Goal: Transaction & Acquisition: Purchase product/service

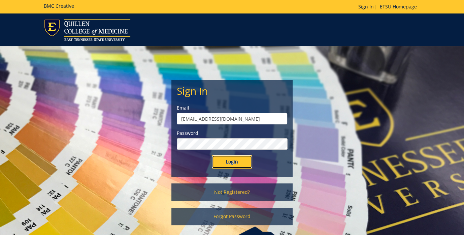
click at [233, 158] on input "Login" at bounding box center [232, 161] width 40 height 13
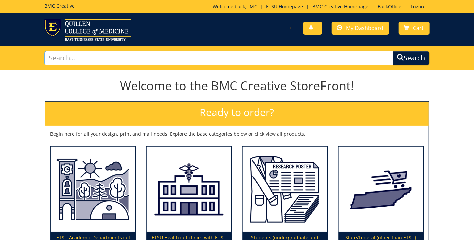
click at [77, 58] on input "text" at bounding box center [218, 58] width 348 height 14
type input "logo"
click at [393, 51] on button "Search" at bounding box center [411, 58] width 37 height 14
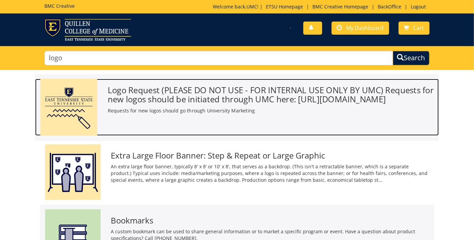
click at [154, 91] on h3 "Logo Request (PLEASE DO NOT USE - FOR INTERNAL USE ONLY BY UMC) Requests for ne…" at bounding box center [271, 94] width 326 height 18
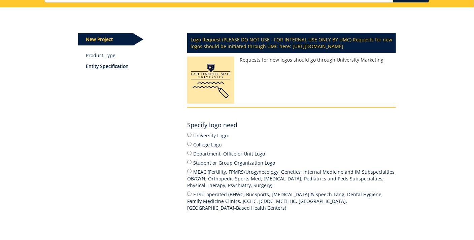
scroll to position [67, 0]
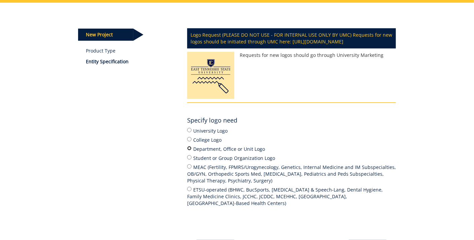
click at [188, 150] on input "Department, Office or Unit Logo" at bounding box center [189, 148] width 4 height 4
radio input "true"
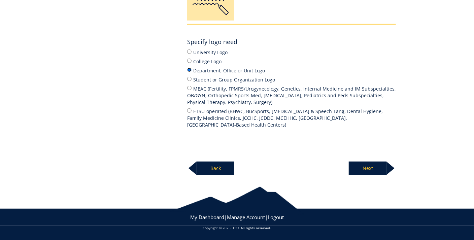
scroll to position [151, 0]
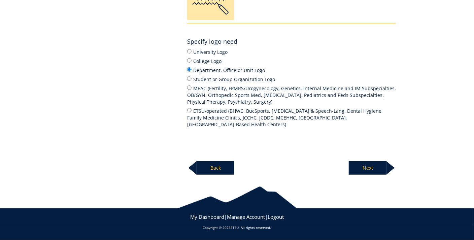
click at [378, 169] on p "Next" at bounding box center [368, 167] width 38 height 13
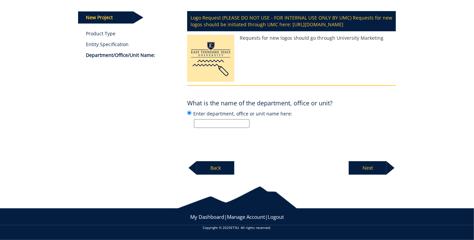
scroll to position [91, 0]
click at [206, 123] on input "Enter department, office or unit name here:" at bounding box center [222, 123] width 56 height 9
paste input "Audiology"
type input "Audiology"
click at [365, 171] on p "Next" at bounding box center [368, 167] width 38 height 13
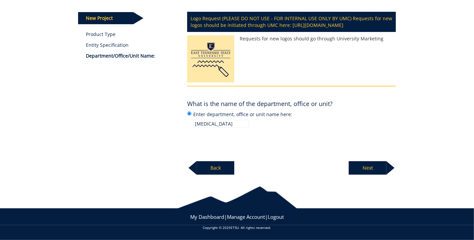
scroll to position [90, 0]
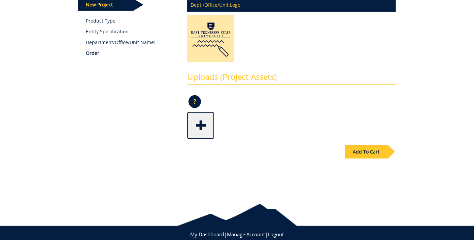
scroll to position [114, 0]
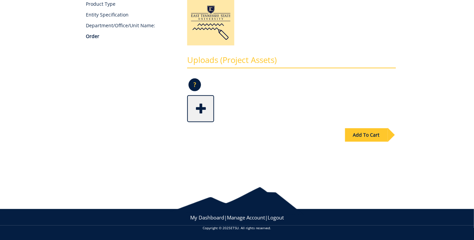
click at [361, 126] on div "Add To Cart" at bounding box center [370, 131] width 51 height 19
click at [364, 134] on div "Add To Cart" at bounding box center [366, 134] width 43 height 13
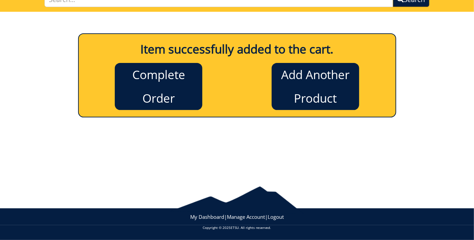
scroll to position [58, 0]
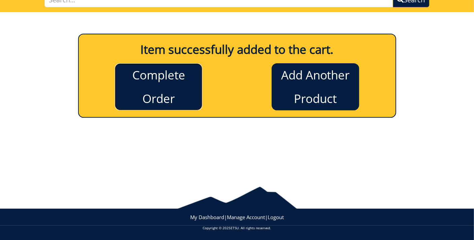
click at [174, 81] on link "Complete Order" at bounding box center [158, 86] width 87 height 47
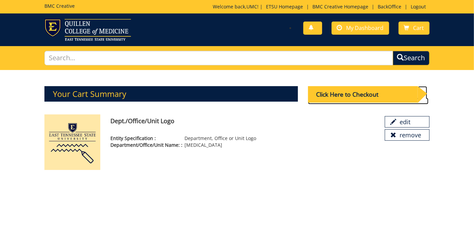
click at [328, 98] on div "Click Here to Checkout" at bounding box center [363, 94] width 110 height 16
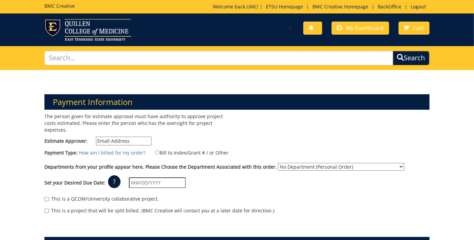
click at [119, 137] on input "Estimate Approver:" at bounding box center [124, 141] width 56 height 9
type input "identity"
click at [157, 150] on input "Bill to Index/Grant # / or Other" at bounding box center [157, 152] width 4 height 4
radio input "true"
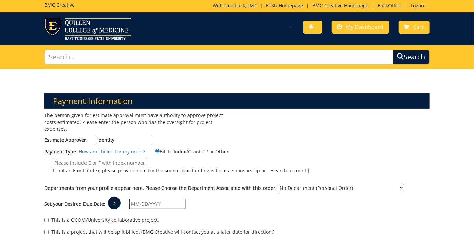
click at [124, 137] on input "identity" at bounding box center [124, 140] width 56 height 9
type input "identity@etsu.edu"
click at [110, 158] on input "If not an E or F index, please provide note for the source. (ex. funding is fro…" at bounding box center [100, 162] width 94 height 9
type input "N/A"
click at [278, 184] on select "No Department (Personal Order) Alumni (ALU) Arts and Sciences (CAS) Athletics (…" at bounding box center [341, 188] width 126 height 8
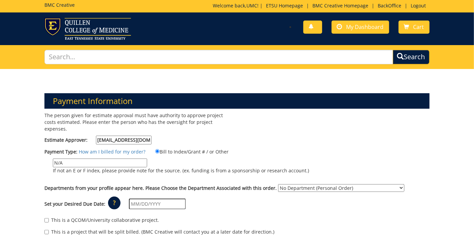
select select "264"
click option "Clinical and Rehabilitative Sciences (CRH)" at bounding box center [0, 0] width 0 height 0
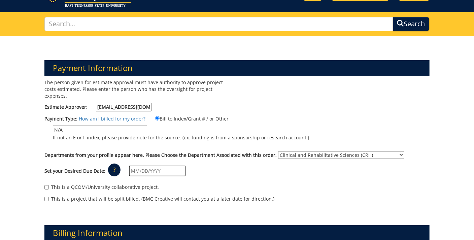
scroll to position [39, 0]
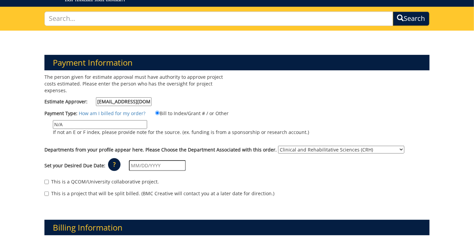
click at [170, 160] on input "text" at bounding box center [157, 165] width 57 height 11
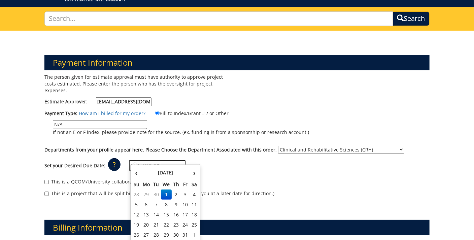
scroll to position [40, 0]
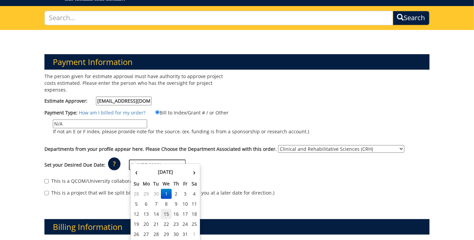
click at [167, 214] on td "15" at bounding box center [166, 214] width 11 height 10
type input "[DATE]"
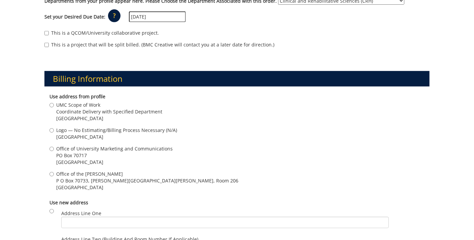
scroll to position [190, 0]
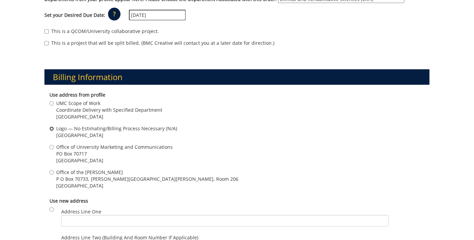
click at [51, 127] on input "Logo — No Estimating/Billing Process Necessary (N/A) Johnson City , TN 37614" at bounding box center [51, 129] width 4 height 4
radio input "true"
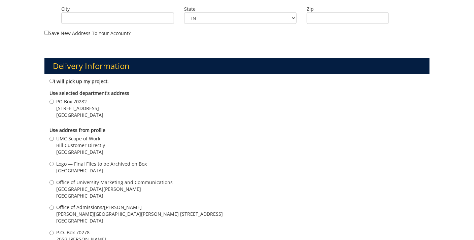
scroll to position [460, 0]
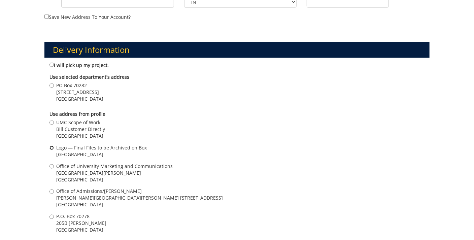
click at [51, 146] on input "Logo — Final Files to be Archived on Box Johnson City , TN 37614" at bounding box center [51, 148] width 4 height 4
radio input "true"
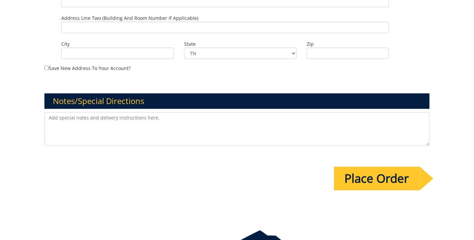
scroll to position [731, 0]
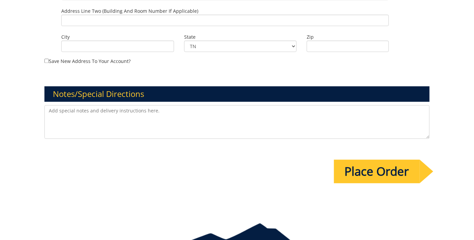
click at [69, 107] on textarea at bounding box center [236, 122] width 385 height 34
paste textarea "Audiology"
drag, startPoint x: 289, startPoint y: 102, endPoint x: 40, endPoint y: 91, distance: 249.6
click at [44, 105] on textarea "Please create a text under logo set for Audiology. Once finished file in the De…" at bounding box center [236, 122] width 385 height 34
drag, startPoint x: 253, startPoint y: 111, endPoint x: 264, endPoint y: 107, distance: 11.6
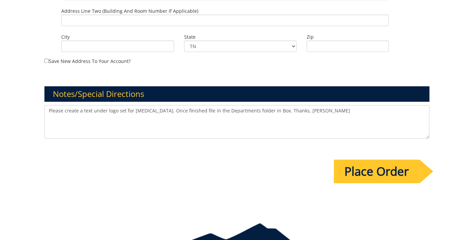
click at [253, 111] on textarea "Please create a text under logo set for Audiology. Once finished file in the De…" at bounding box center [236, 122] width 385 height 34
drag, startPoint x: 271, startPoint y: 104, endPoint x: 41, endPoint y: 101, distance: 229.9
click at [44, 105] on textarea "Please create a text under logo set for Audiology. Once finished file in the De…" at bounding box center [236, 122] width 385 height 34
click at [187, 105] on textarea "Please create a text under logo set for Audiology. Once finished file in the De…" at bounding box center [236, 122] width 385 height 34
drag, startPoint x: 198, startPoint y: 103, endPoint x: 199, endPoint y: 119, distance: 15.5
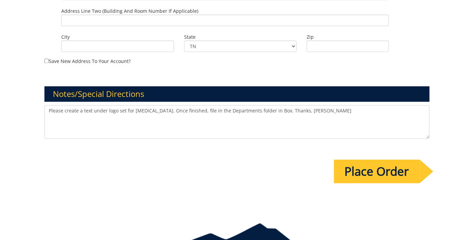
click at [198, 105] on textarea "Please create a text under logo set for Audiology. Once finished, file in the D…" at bounding box center [236, 122] width 385 height 34
click at [272, 114] on textarea "Please create a text under logo set for Audiology. Once finished, file it in th…" at bounding box center [236, 122] width 385 height 34
type textarea "Please create a text under logo set for Audiology. Once finished, file it in th…"
click at [361, 162] on input "Place Order" at bounding box center [377, 172] width 86 height 24
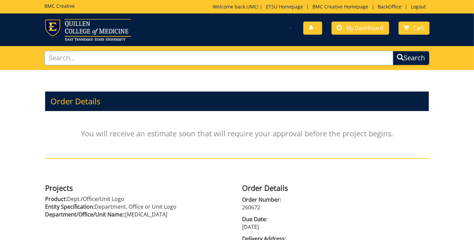
click at [99, 58] on input "text" at bounding box center [218, 58] width 348 height 14
type input "logo"
click at [393, 51] on button "Search" at bounding box center [411, 58] width 37 height 14
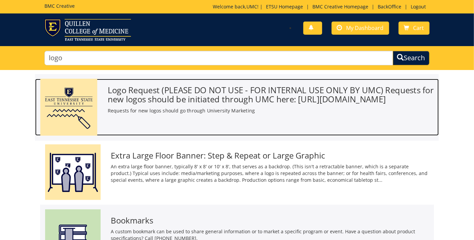
click at [165, 98] on h3 "Logo Request (PLEASE DO NOT USE - FOR INTERNAL USE ONLY BY UMC) Requests for ne…" at bounding box center [271, 94] width 326 height 18
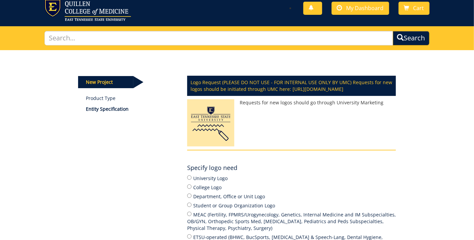
scroll to position [21, 0]
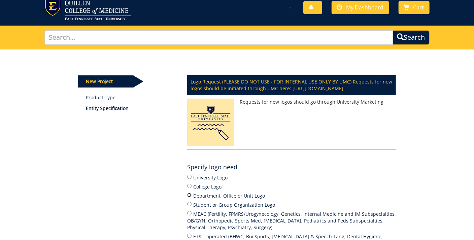
click at [189, 197] on input "Department, Office or Unit Logo" at bounding box center [189, 195] width 4 height 4
radio input "true"
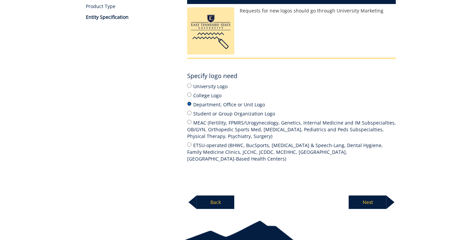
scroll to position [117, 0]
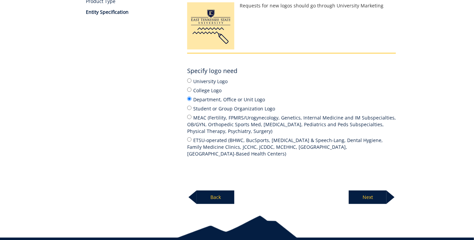
click at [365, 201] on p "Next" at bounding box center [368, 196] width 38 height 13
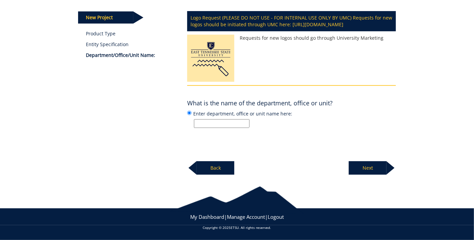
click at [210, 126] on input "Enter department, office or unit name here:" at bounding box center [222, 123] width 56 height 9
paste input "Speech-Language Pathology"
type input "Speech-Language Pathology"
click at [367, 169] on p "Next" at bounding box center [368, 167] width 38 height 13
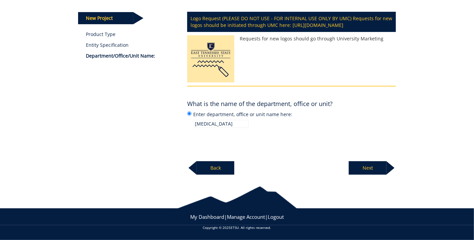
scroll to position [90, 0]
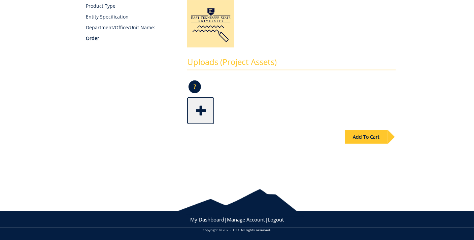
scroll to position [114, 0]
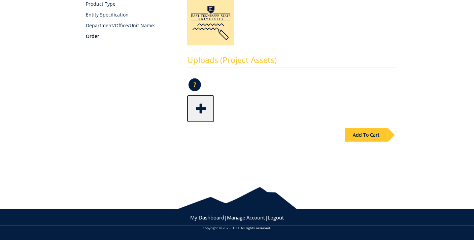
click at [370, 136] on div "Add To Cart" at bounding box center [366, 134] width 43 height 13
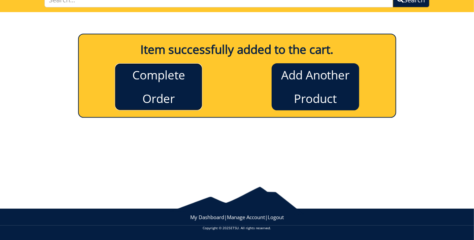
click at [165, 70] on link "Complete Order" at bounding box center [158, 86] width 87 height 47
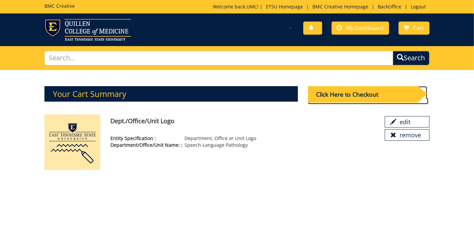
click at [370, 96] on div "Click Here to Checkout" at bounding box center [363, 94] width 110 height 16
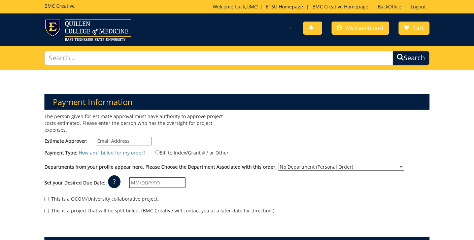
click at [115, 137] on input "Estimate Approver:" at bounding box center [124, 141] width 56 height 9
type input "[EMAIL_ADDRESS][DOMAIN_NAME]"
click at [157, 150] on input "Bill to Index/Grant # / or Other" at bounding box center [157, 152] width 4 height 4
radio input "true"
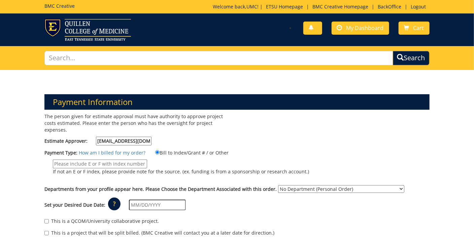
click at [96, 160] on input "If not an E or F index, please provide note for the source. (ex. funding is fro…" at bounding box center [100, 164] width 94 height 9
type input "N/A"
click at [214, 160] on label "N/A If not an E or F index, please provide note for the source. (ex. funding is…" at bounding box center [176, 169] width 264 height 19
click at [147, 160] on input "N/A" at bounding box center [100, 164] width 94 height 9
click at [278, 185] on select "No Department (Personal Order) Alumni (ALU) Arts and Sciences (CAS) Athletics (…" at bounding box center [341, 189] width 126 height 8
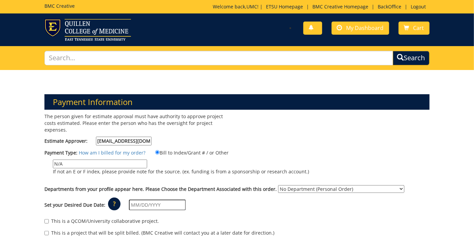
select select "264"
click option "Clinical and Rehabilitative Sciences (CRH)" at bounding box center [0, 0] width 0 height 0
click at [151, 200] on input "text" at bounding box center [157, 205] width 57 height 11
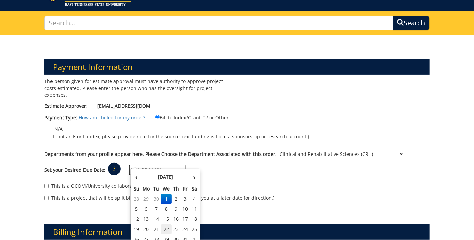
scroll to position [36, 0]
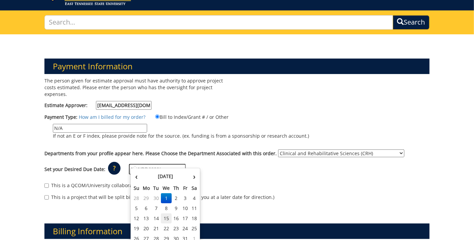
click at [166, 220] on td "15" at bounding box center [166, 218] width 11 height 10
type input "10/15/2025"
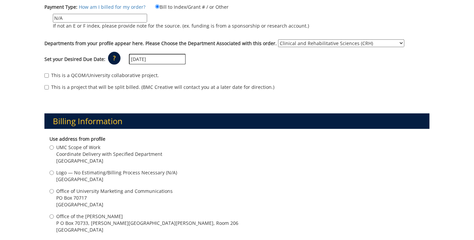
scroll to position [148, 0]
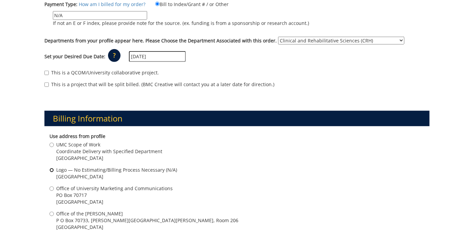
click at [53, 168] on input "Logo — No Estimating/Billing Process Necessary (N/A) Johnson City , TN 37614" at bounding box center [51, 170] width 4 height 4
radio input "true"
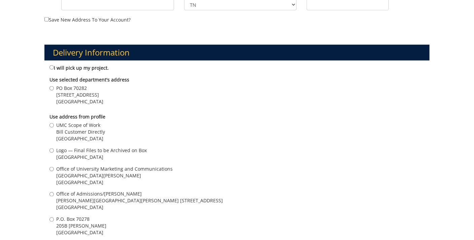
scroll to position [467, 0]
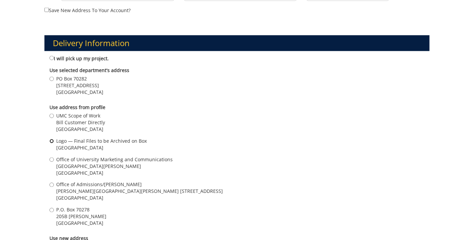
click at [51, 139] on input "Logo — Final Files to be Archived on Box Johnson City , TN 37614" at bounding box center [51, 141] width 4 height 4
radio input "true"
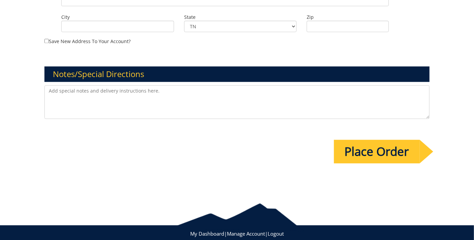
scroll to position [758, 0]
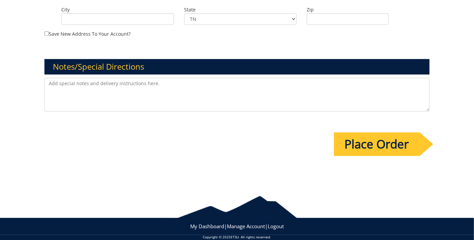
click at [220, 85] on textarea at bounding box center [236, 95] width 385 height 34
paste textarea "[MEDICAL_DATA]"
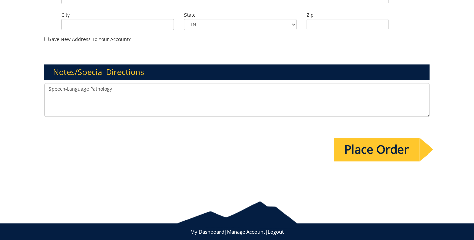
scroll to position [750, 0]
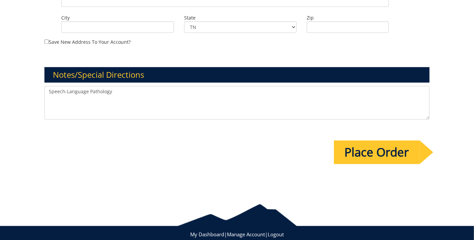
drag, startPoint x: 104, startPoint y: 84, endPoint x: 33, endPoint y: 82, distance: 71.0
click at [44, 86] on textarea "Speech-Language Pathology" at bounding box center [236, 103] width 385 height 34
paste textarea "Order placed with BMC. Note: Please create a text under logo set for Speech-Lan…"
drag, startPoint x: 115, startPoint y: 83, endPoint x: 18, endPoint y: 78, distance: 97.4
click at [44, 86] on textarea "Order placed with BMC. Note: Please create a text under logo set for Speech-Lan…" at bounding box center [236, 103] width 385 height 34
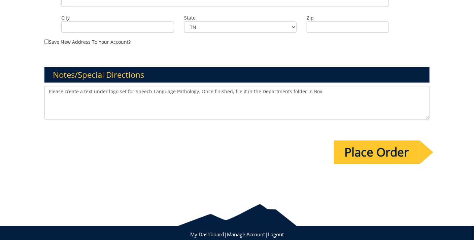
drag, startPoint x: 322, startPoint y: 84, endPoint x: 326, endPoint y: 83, distance: 4.4
click at [322, 86] on textarea "Please create a text under logo set for Speech-Language Pathology. Once finishe…" at bounding box center [236, 103] width 385 height 34
type textarea "Please create a text under logo set for Speech-Language Pathology. Once finishe…"
click at [368, 142] on input "Place Order" at bounding box center [377, 152] width 86 height 24
